Goal: Transaction & Acquisition: Purchase product/service

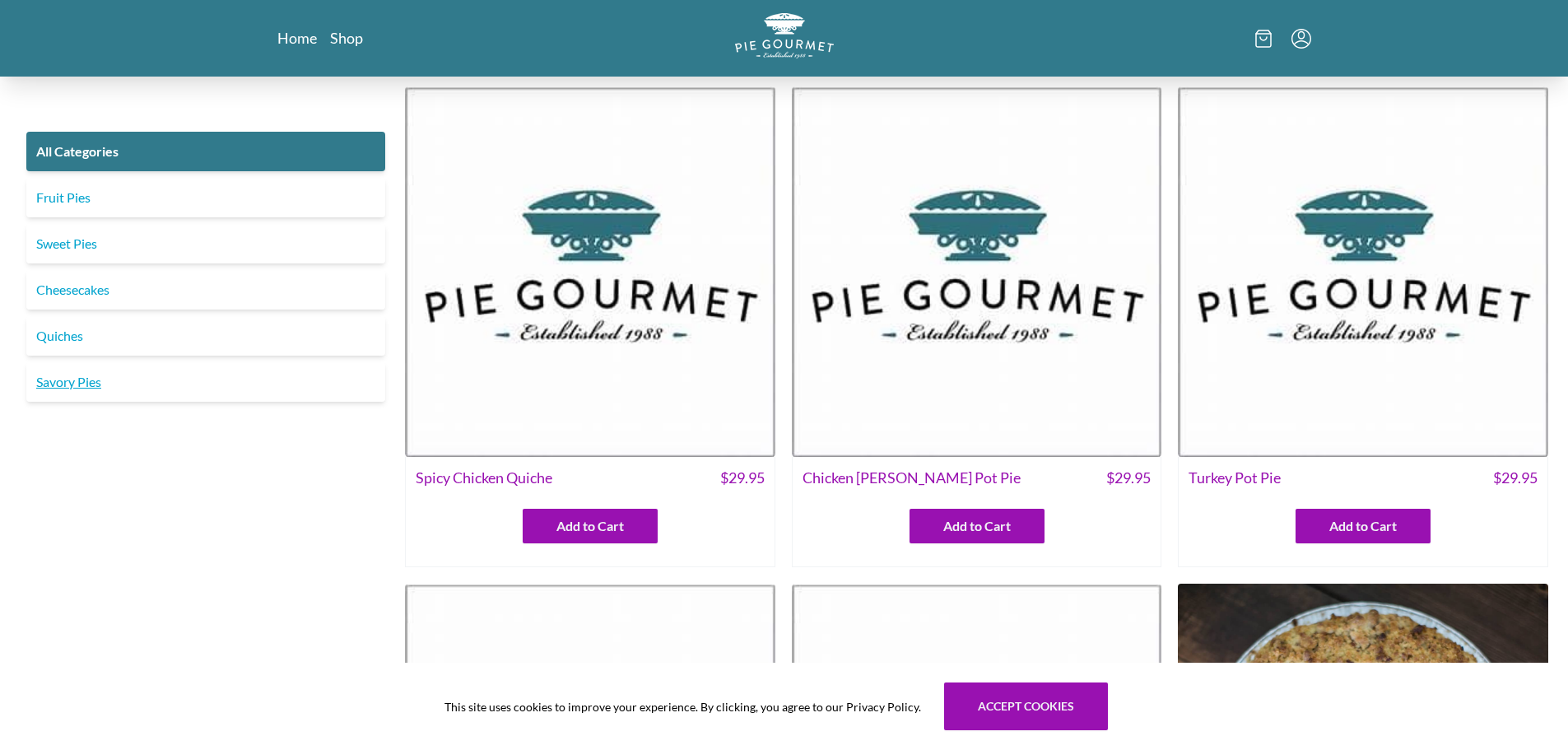
click at [129, 376] on link "Savory Pies" at bounding box center [205, 382] width 359 height 40
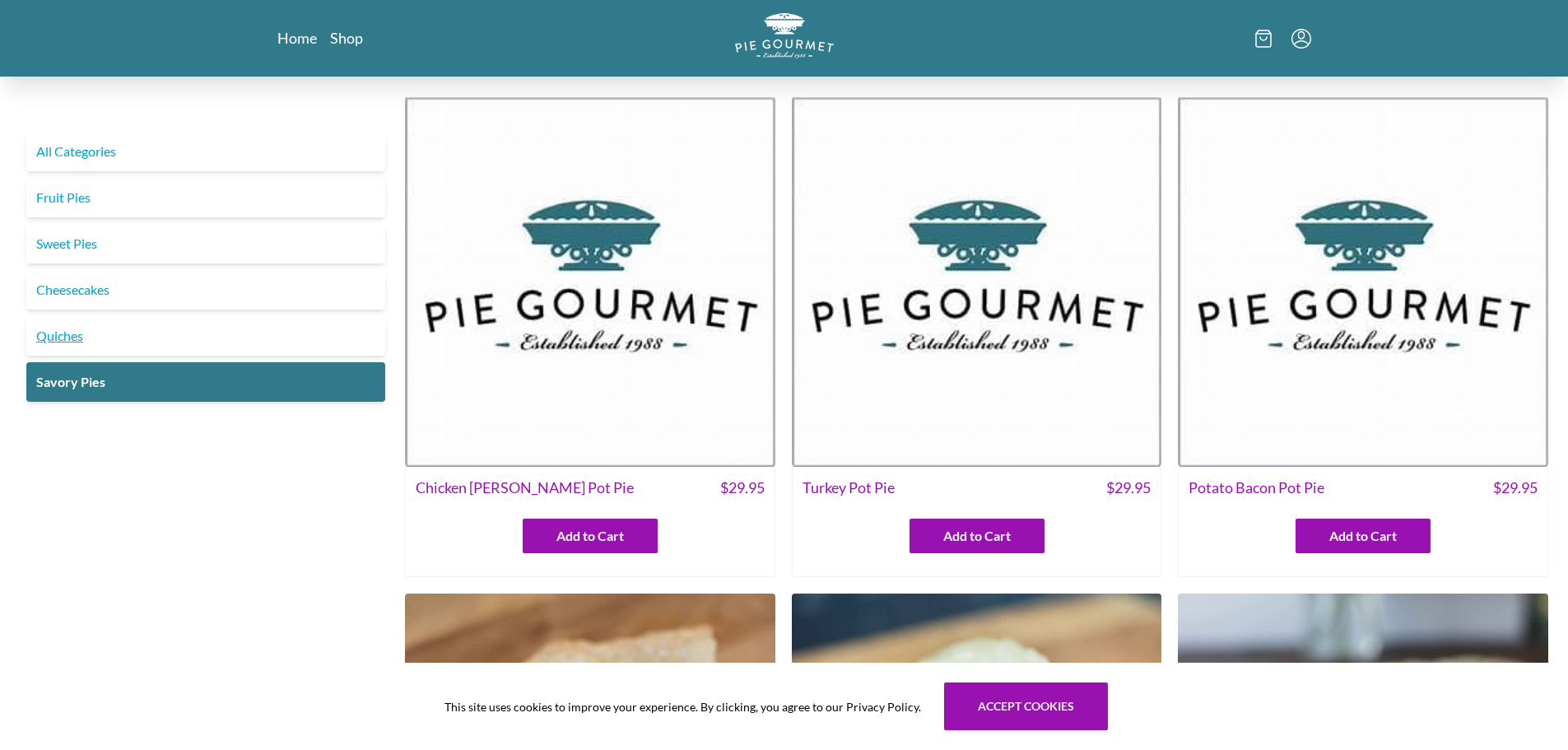
click at [208, 332] on link "Quiches" at bounding box center [205, 336] width 359 height 40
